Goal: Transaction & Acquisition: Purchase product/service

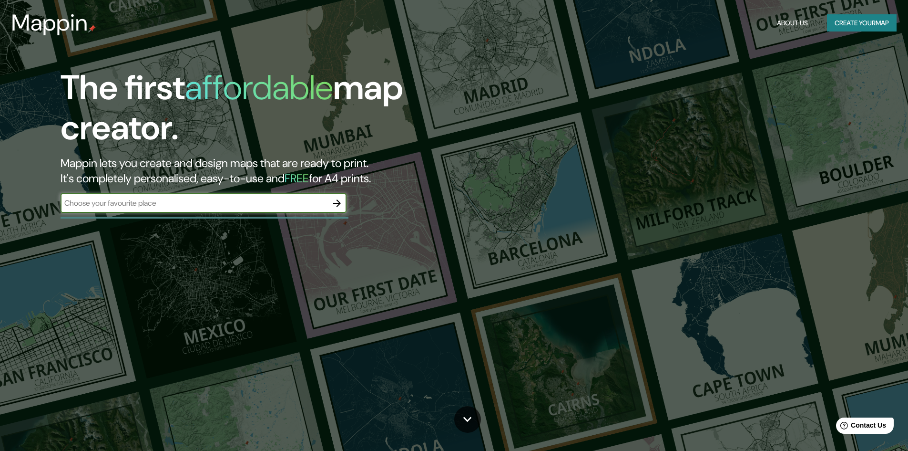
click at [117, 206] on input "text" at bounding box center [194, 202] width 267 height 11
type input "[GEOGRAPHIC_DATA], [GEOGRAPHIC_DATA], [GEOGRAPHIC_DATA][PERSON_NAME]"
click at [338, 205] on icon "button" at bounding box center [337, 203] width 8 height 8
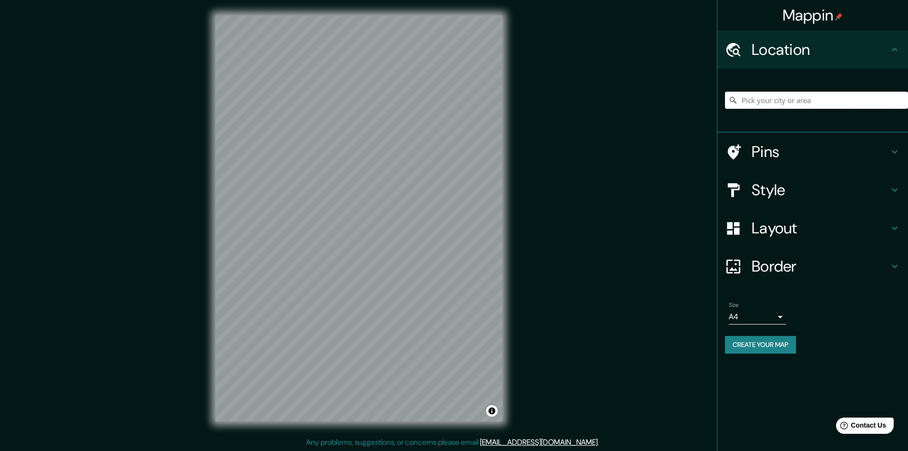
click at [768, 99] on input "Pick your city or area" at bounding box center [816, 100] width 183 height 17
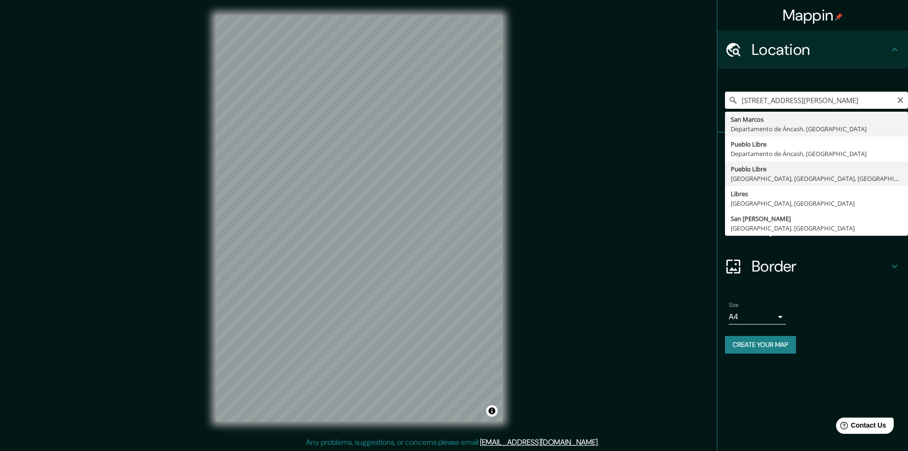
type input "Pueblo Libre, [GEOGRAPHIC_DATA], [GEOGRAPHIC_DATA], [GEOGRAPHIC_DATA]"
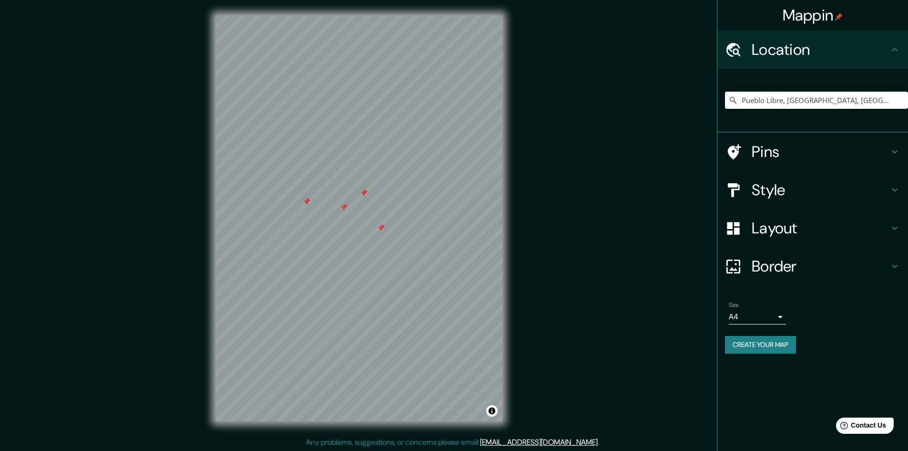
click at [382, 227] on div at bounding box center [381, 228] width 8 height 8
click at [365, 193] on div at bounding box center [364, 193] width 8 height 8
click at [364, 192] on div at bounding box center [364, 193] width 8 height 8
click at [343, 210] on div at bounding box center [344, 207] width 8 height 8
click at [352, 212] on div at bounding box center [354, 209] width 8 height 8
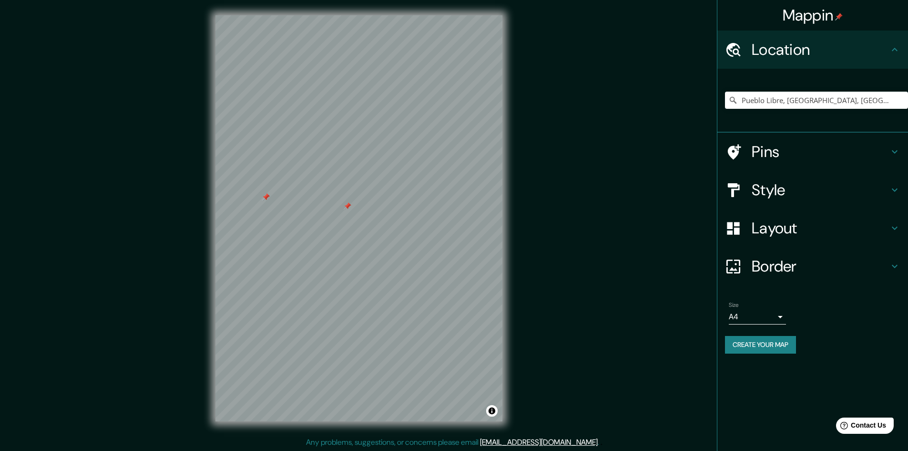
click at [348, 208] on div at bounding box center [348, 206] width 8 height 8
click at [267, 199] on div at bounding box center [266, 197] width 8 height 8
click at [448, 241] on div at bounding box center [449, 239] width 8 height 8
click at [444, 237] on div at bounding box center [446, 239] width 8 height 8
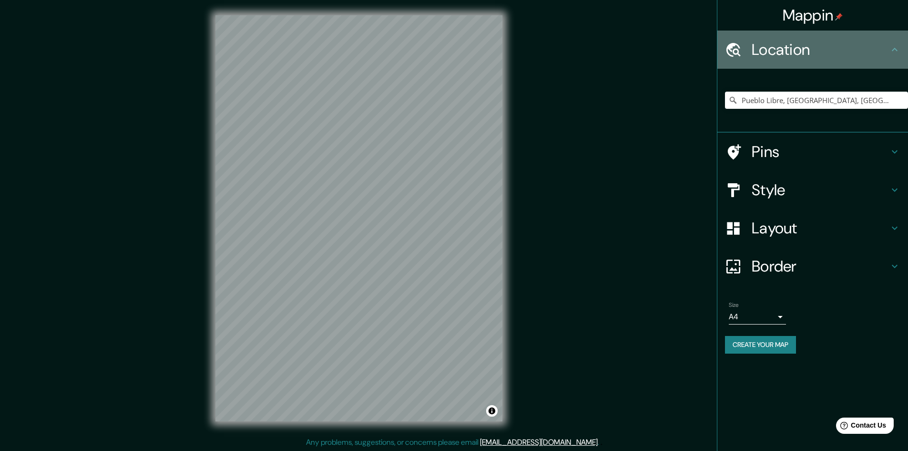
click at [804, 54] on h4 "Location" at bounding box center [820, 49] width 137 height 19
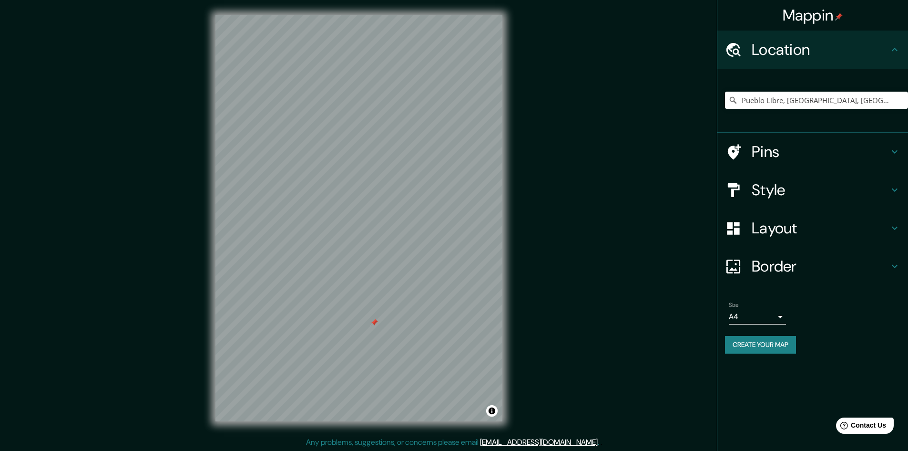
click at [375, 319] on div at bounding box center [375, 323] width 8 height 8
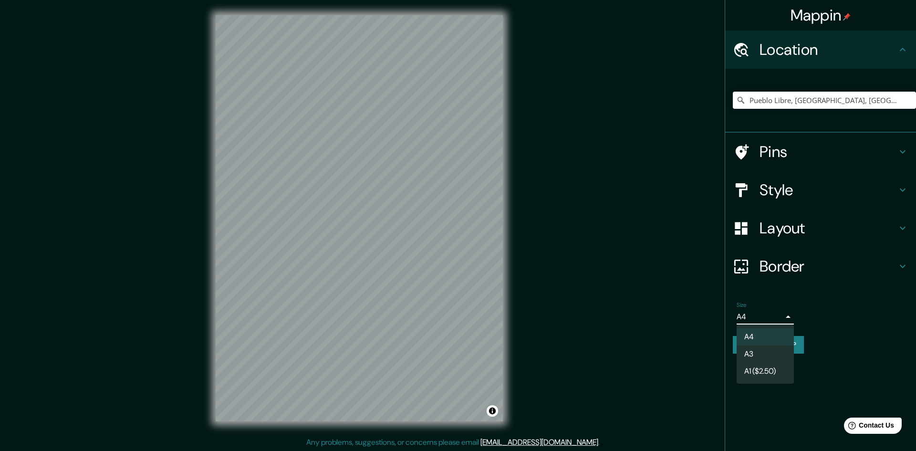
click at [779, 316] on body "Mappin Location [GEOGRAPHIC_DATA], [GEOGRAPHIC_DATA], [GEOGRAPHIC_DATA], [GEOGR…" at bounding box center [458, 225] width 916 height 451
click at [761, 348] on li "A3" at bounding box center [764, 353] width 57 height 17
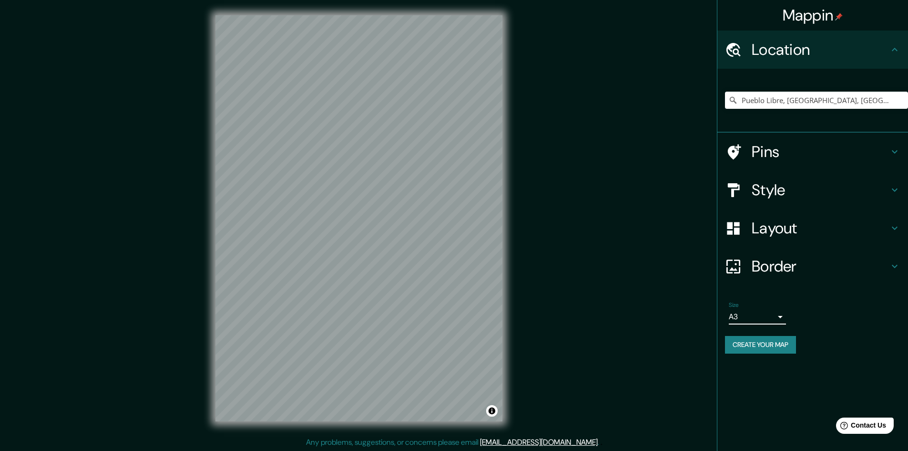
click at [779, 316] on body "Mappin Location [GEOGRAPHIC_DATA], [GEOGRAPHIC_DATA], [GEOGRAPHIC_DATA], [GEOGR…" at bounding box center [454, 225] width 908 height 451
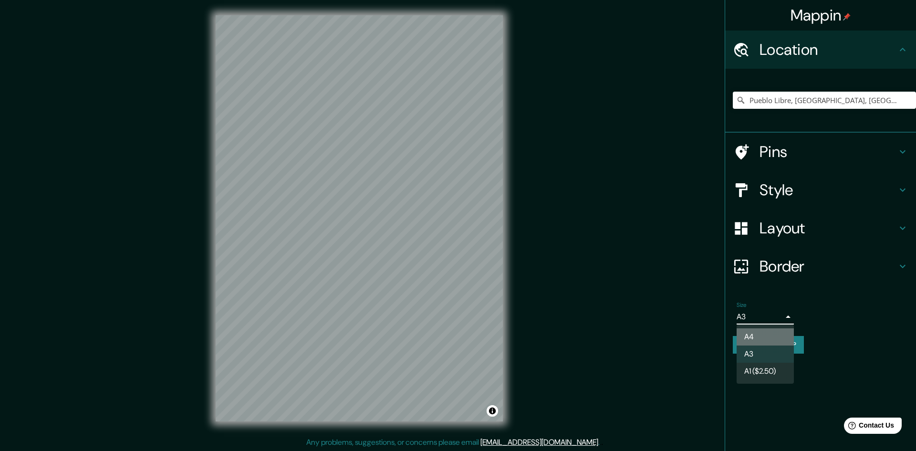
click at [769, 339] on li "A4" at bounding box center [764, 336] width 57 height 17
type input "single"
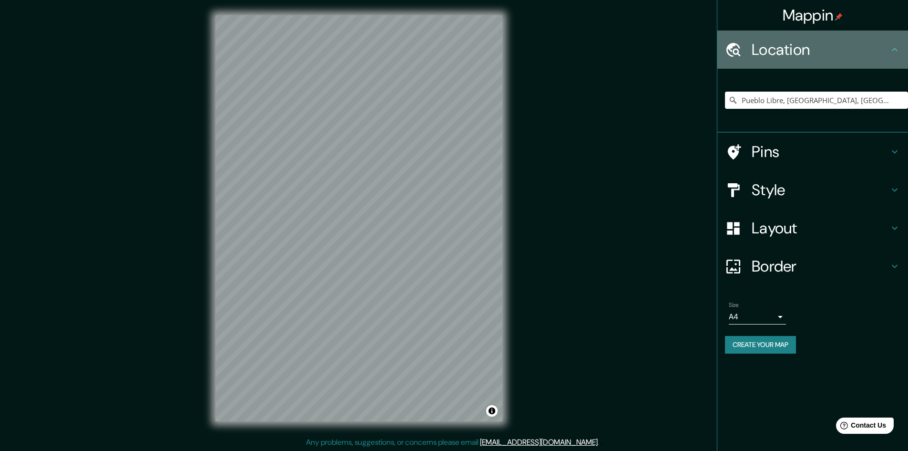
click at [897, 53] on icon at bounding box center [894, 49] width 11 height 11
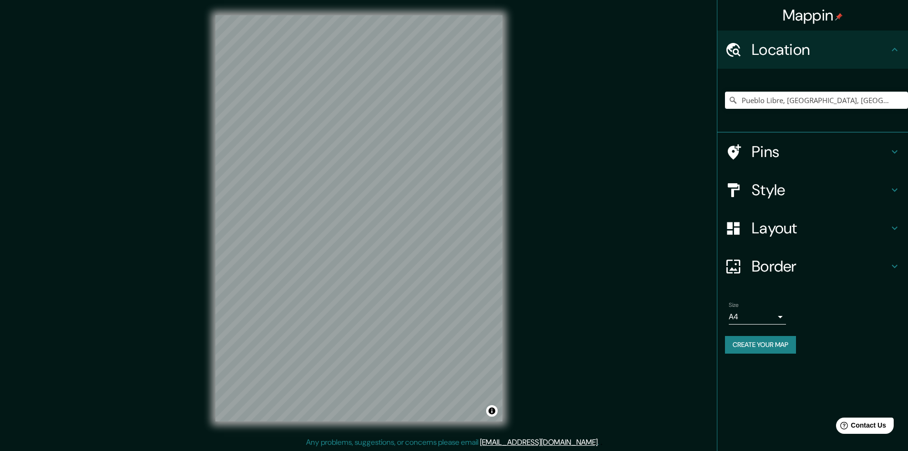
click at [202, 284] on div "© Mapbox © OpenStreetMap Improve this map" at bounding box center [359, 218] width 318 height 436
click at [491, 413] on button "Toggle attribution" at bounding box center [491, 410] width 11 height 11
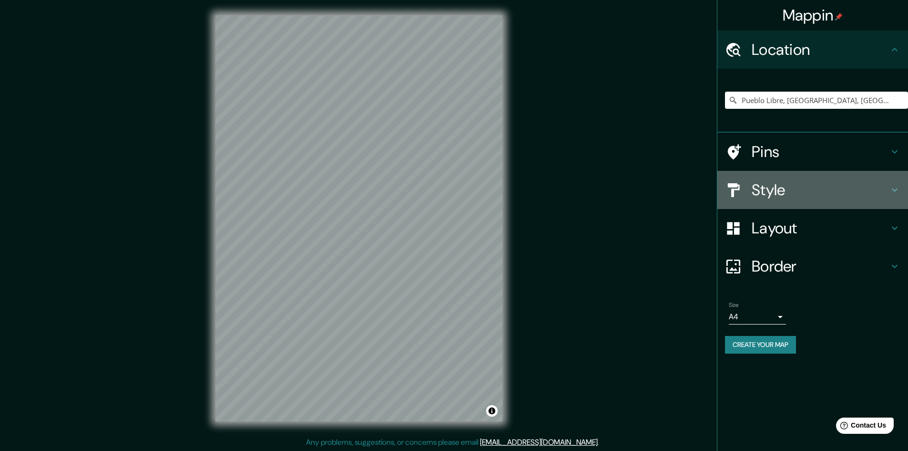
click at [897, 188] on icon at bounding box center [894, 189] width 11 height 11
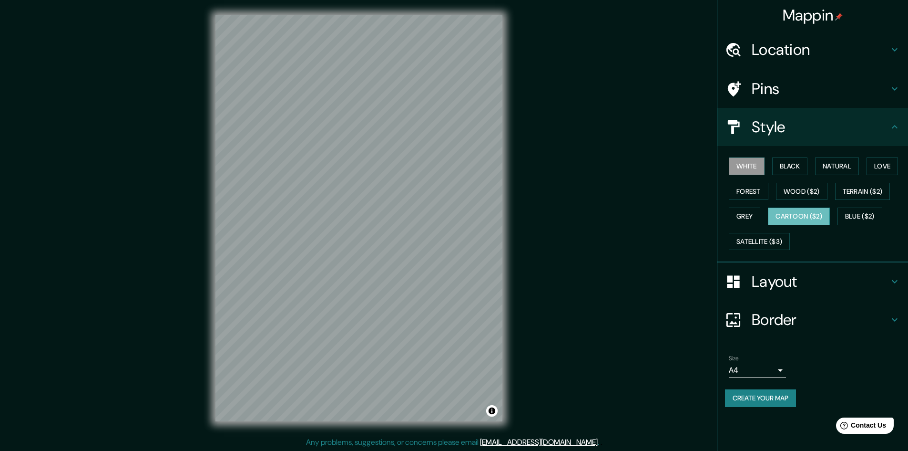
click at [792, 215] on button "Cartoon ($2)" at bounding box center [799, 216] width 62 height 18
click at [862, 217] on button "Blue ($2)" at bounding box center [860, 216] width 45 height 18
click at [809, 217] on button "Cartoon ($2)" at bounding box center [799, 216] width 62 height 18
click at [746, 216] on button "Grey" at bounding box center [744, 216] width 31 height 18
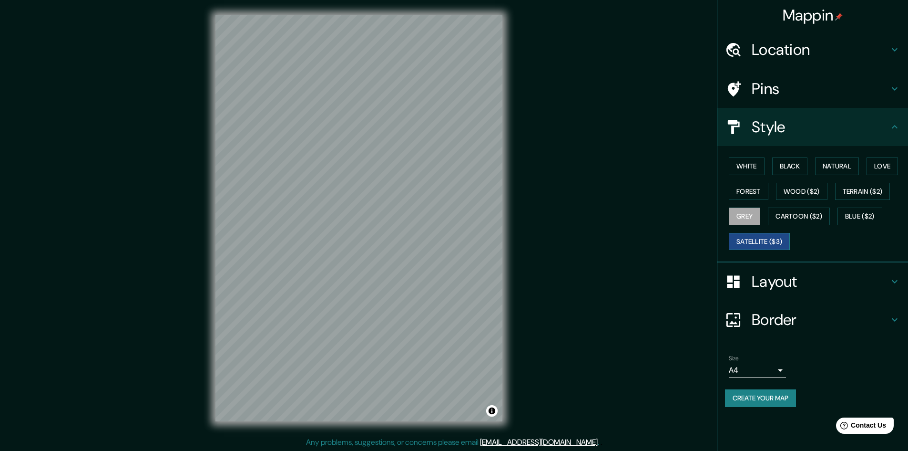
click at [764, 241] on button "Satellite ($3)" at bounding box center [759, 242] width 61 height 18
click at [858, 191] on button "Terrain ($2)" at bounding box center [862, 192] width 55 height 18
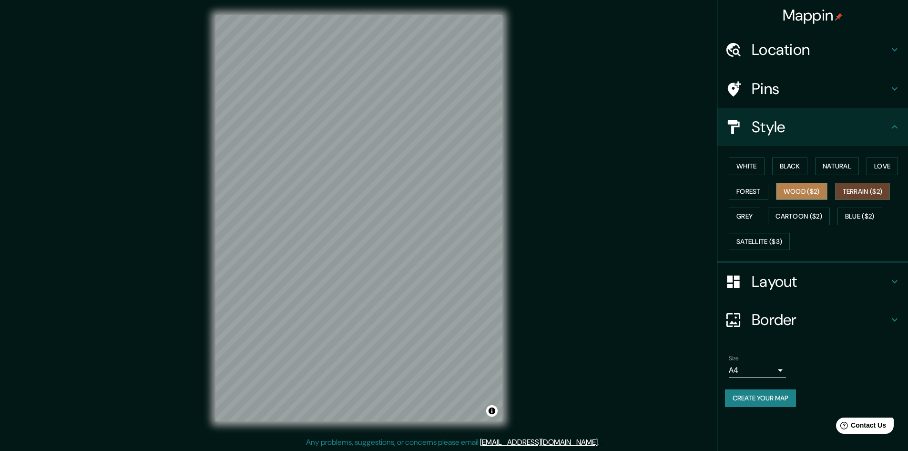
click at [814, 192] on button "Wood ($2)" at bounding box center [802, 192] width 52 height 18
click at [751, 190] on button "Forest" at bounding box center [749, 192] width 40 height 18
click at [884, 165] on button "Love" at bounding box center [882, 166] width 31 height 18
click at [841, 168] on button "Natural" at bounding box center [837, 166] width 44 height 18
click at [808, 167] on button "Black" at bounding box center [791, 166] width 36 height 18
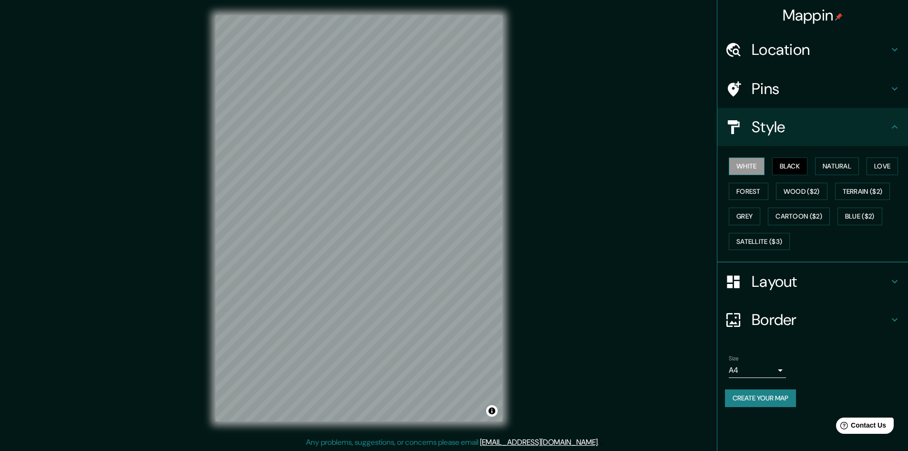
click at [732, 167] on button "White" at bounding box center [747, 166] width 36 height 18
click at [855, 217] on button "Blue ($2)" at bounding box center [860, 216] width 45 height 18
click at [827, 217] on button "Cartoon ($2)" at bounding box center [799, 216] width 62 height 18
click at [897, 280] on icon at bounding box center [895, 281] width 6 height 3
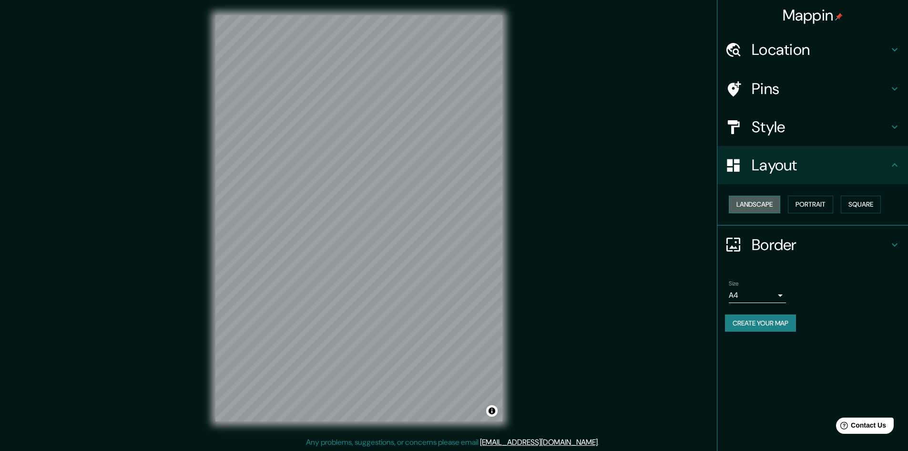
click at [746, 205] on button "Landscape" at bounding box center [755, 205] width 52 height 18
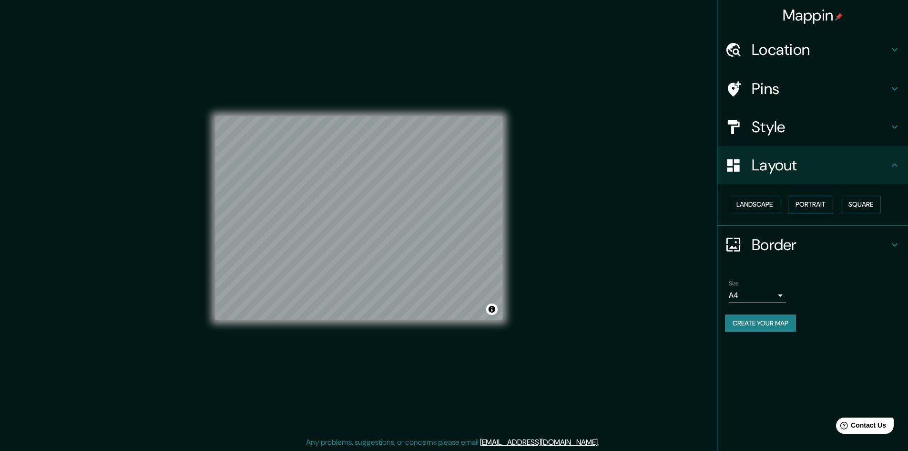
click at [810, 203] on button "Portrait" at bounding box center [810, 205] width 45 height 18
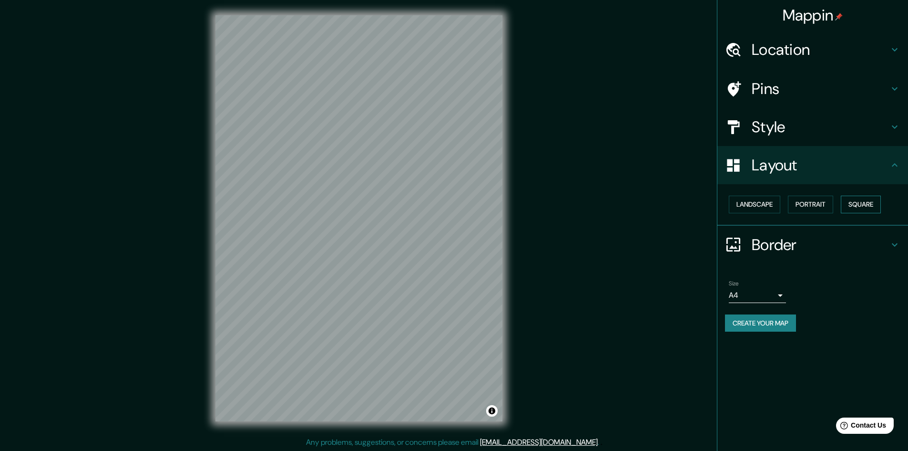
click at [860, 206] on button "Square" at bounding box center [861, 205] width 40 height 18
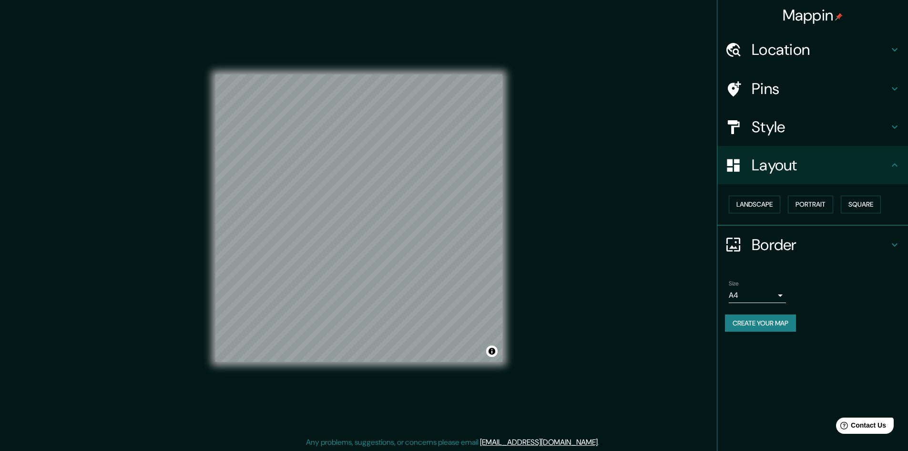
click at [895, 126] on icon at bounding box center [894, 126] width 11 height 11
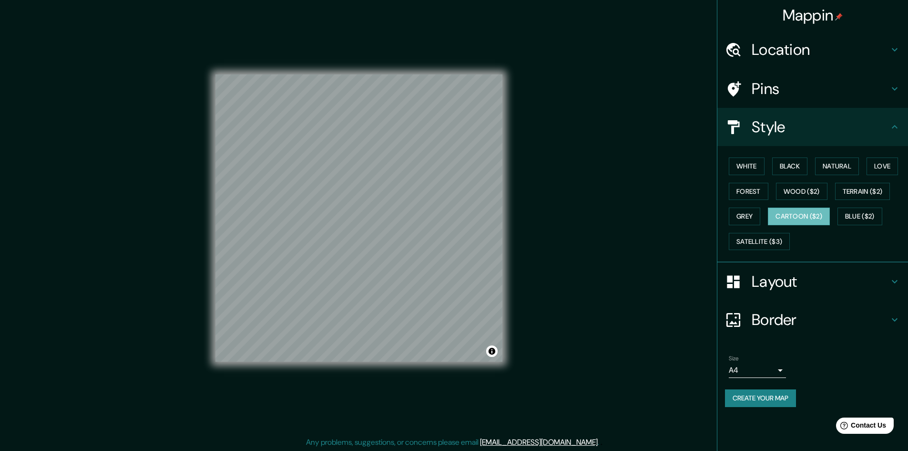
click at [897, 51] on icon at bounding box center [894, 49] width 11 height 11
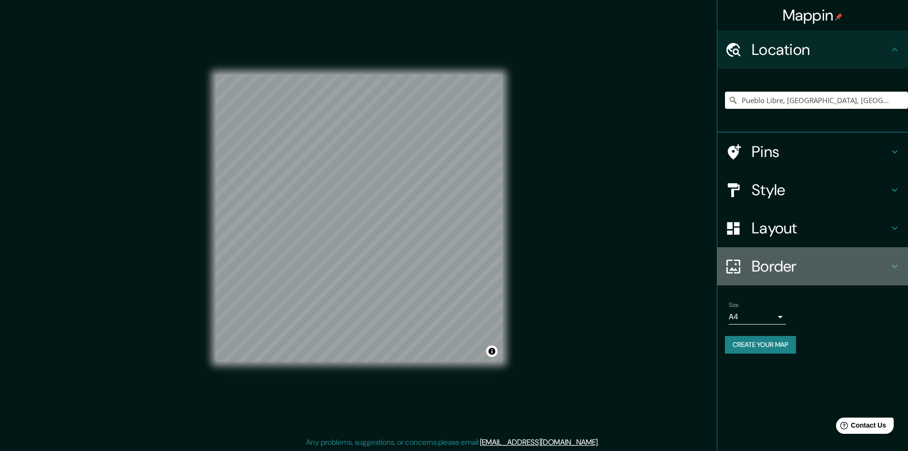
click at [896, 265] on icon at bounding box center [894, 265] width 11 height 11
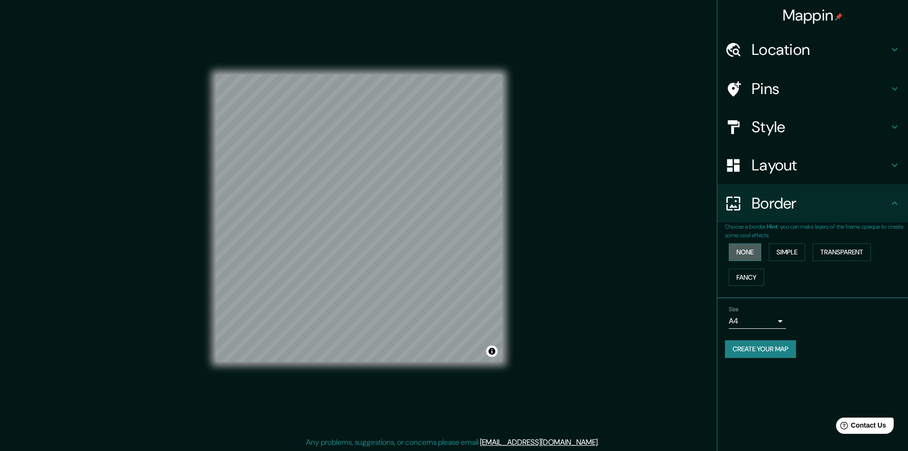
click at [744, 254] on button "None" at bounding box center [745, 252] width 32 height 18
click at [791, 253] on button "Simple" at bounding box center [787, 252] width 36 height 18
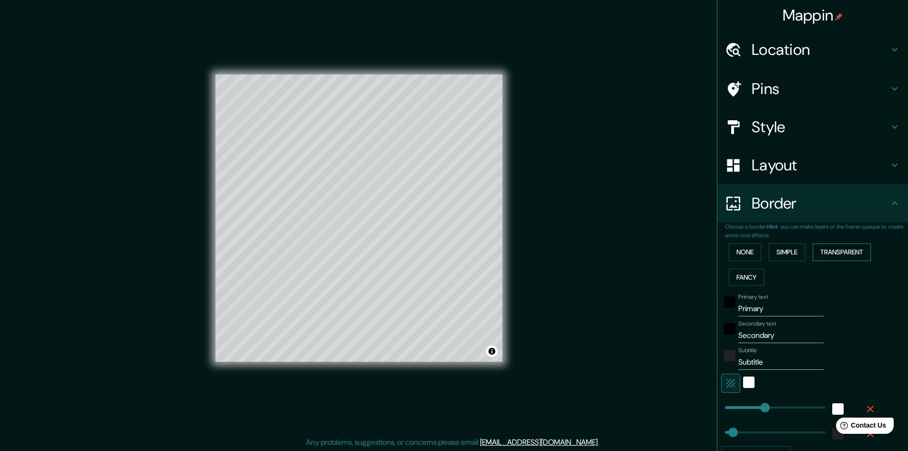
click at [837, 252] on button "Transparent" at bounding box center [842, 252] width 58 height 18
click at [748, 273] on button "Fancy" at bounding box center [746, 277] width 35 height 18
click at [738, 260] on button "None" at bounding box center [745, 252] width 32 height 18
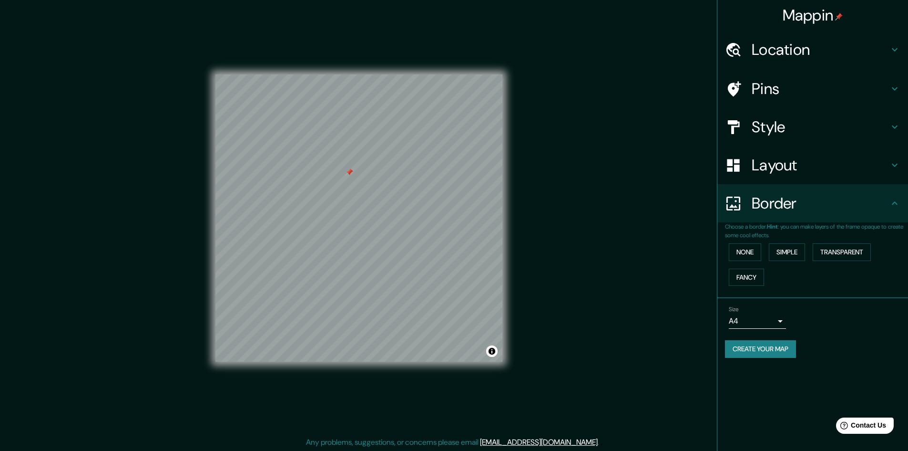
click at [351, 175] on div at bounding box center [350, 172] width 8 height 8
click at [363, 165] on div at bounding box center [363, 162] width 8 height 8
click at [396, 189] on div at bounding box center [394, 190] width 8 height 8
click at [782, 48] on h4 "Location" at bounding box center [820, 49] width 137 height 19
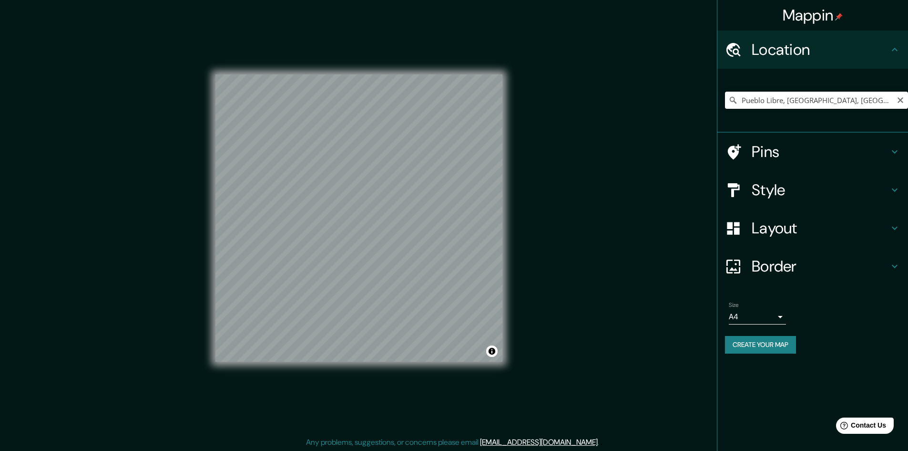
click at [786, 100] on input "Pueblo Libre, [GEOGRAPHIC_DATA], [GEOGRAPHIC_DATA], [GEOGRAPHIC_DATA]" at bounding box center [816, 100] width 183 height 17
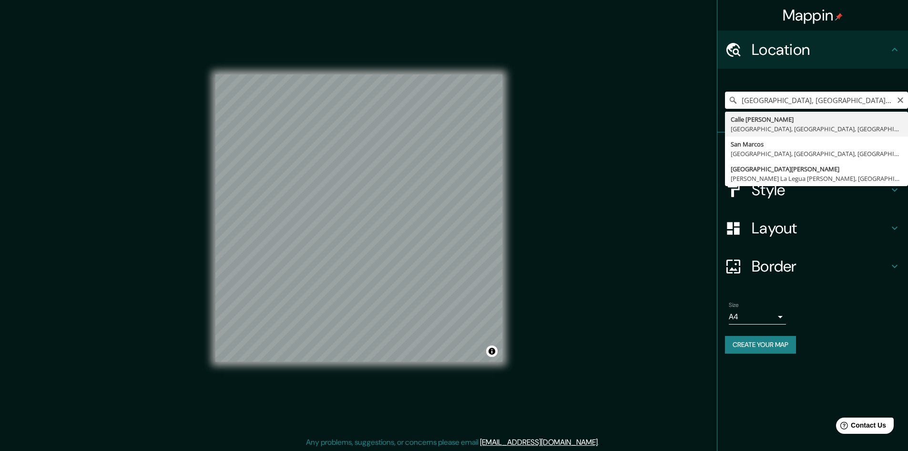
type input "[GEOGRAPHIC_DATA][PERSON_NAME], [GEOGRAPHIC_DATA], [GEOGRAPHIC_DATA], [GEOGRAPH…"
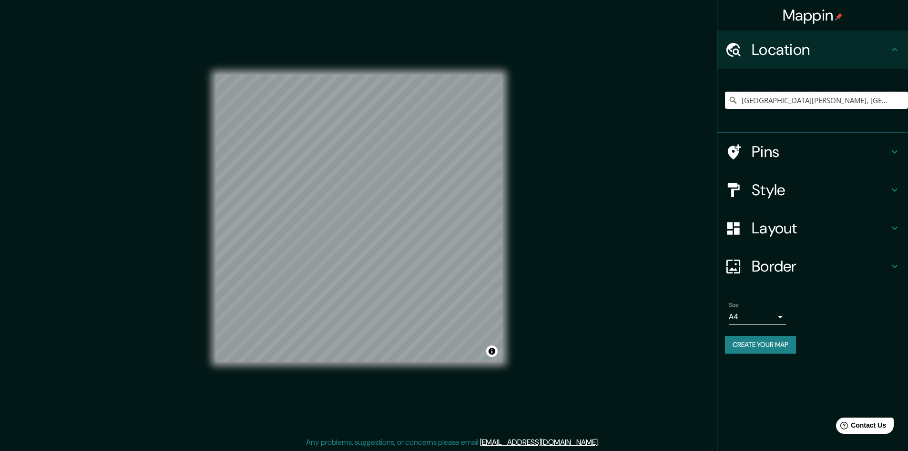
drag, startPoint x: 902, startPoint y: 101, endPoint x: 666, endPoint y: 95, distance: 236.6
click at [666, 95] on div "Mappin Location [GEOGRAPHIC_DATA][PERSON_NAME], [GEOGRAPHIC_DATA], [GEOGRAPHIC_…" at bounding box center [454, 226] width 908 height 452
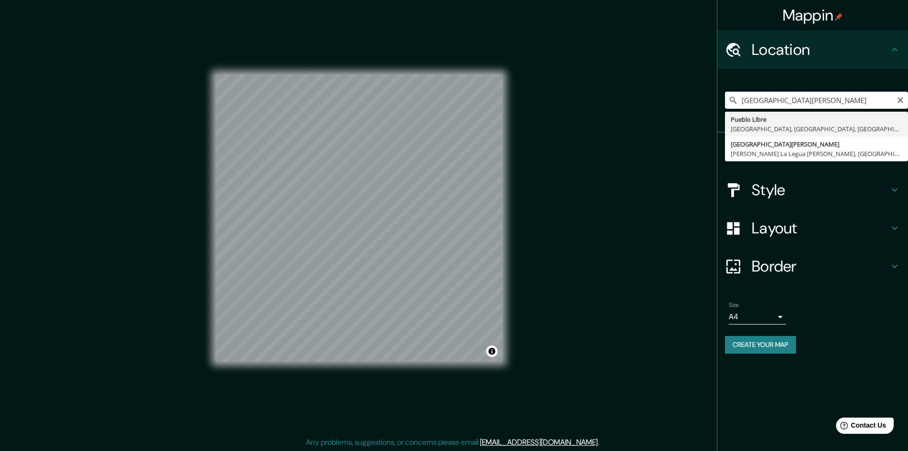
type input "Pueblo Libre, [GEOGRAPHIC_DATA], [GEOGRAPHIC_DATA], [GEOGRAPHIC_DATA]"
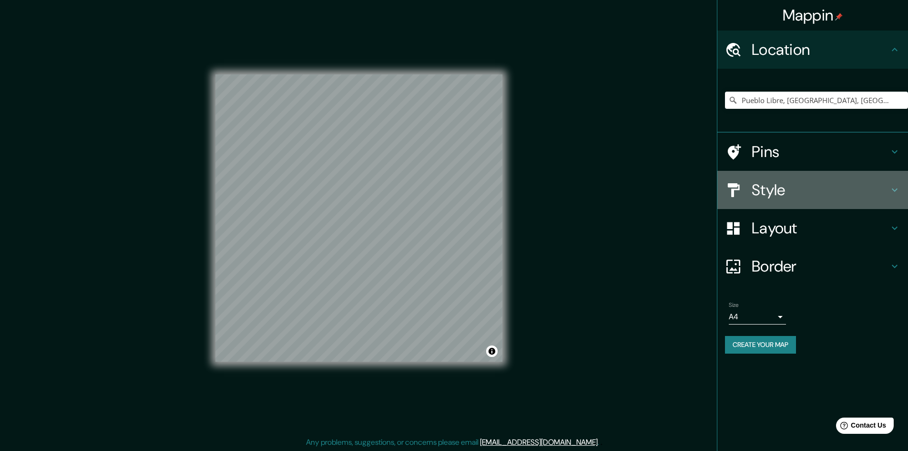
click at [894, 189] on icon at bounding box center [894, 189] width 11 height 11
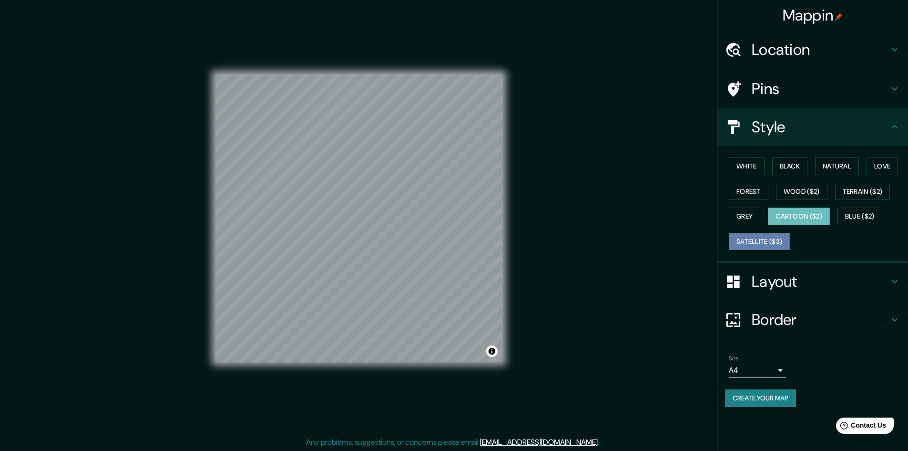
click at [745, 241] on button "Satellite ($3)" at bounding box center [759, 242] width 61 height 18
click at [391, 163] on div at bounding box center [390, 160] width 8 height 8
click at [391, 160] on div at bounding box center [390, 160] width 8 height 8
click at [407, 269] on div at bounding box center [407, 270] width 8 height 8
click at [409, 273] on div at bounding box center [407, 270] width 8 height 8
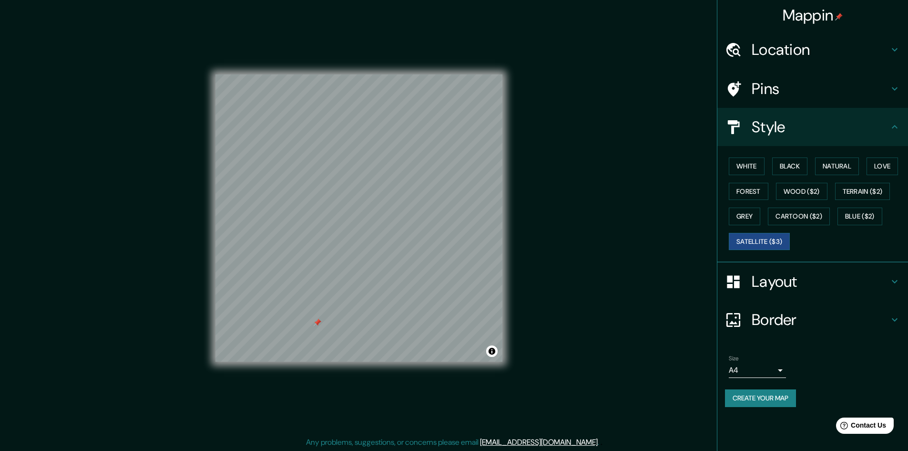
click at [318, 325] on div at bounding box center [318, 323] width 8 height 8
click at [318, 322] on div at bounding box center [318, 323] width 8 height 8
